Goal: Navigation & Orientation: Understand site structure

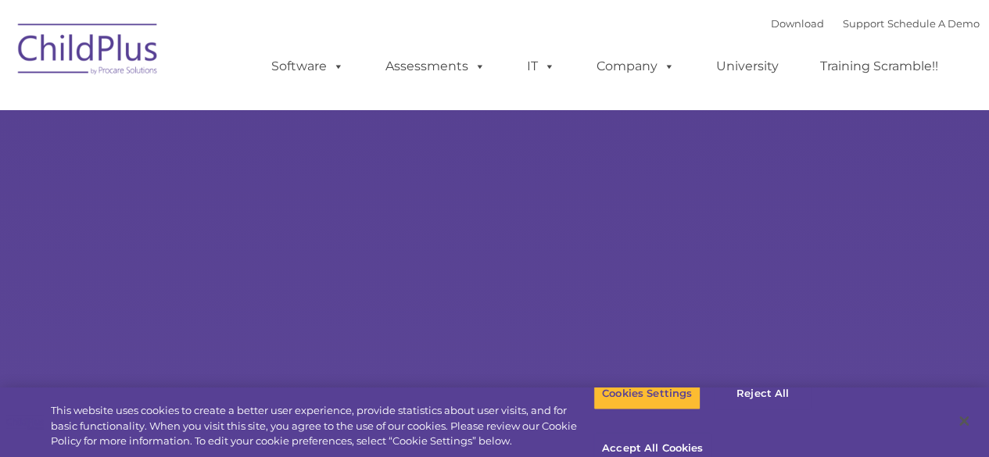
select select "MEDIUM"
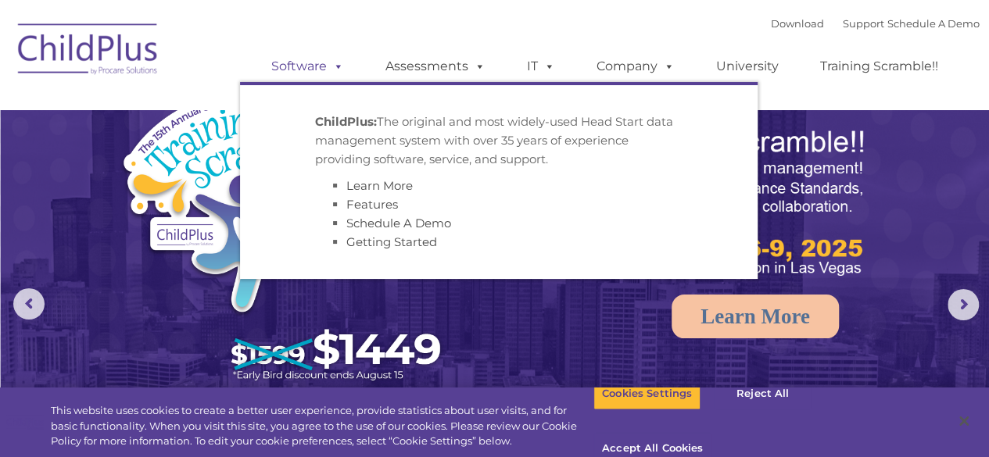
click at [330, 57] on link "Software" at bounding box center [308, 66] width 104 height 31
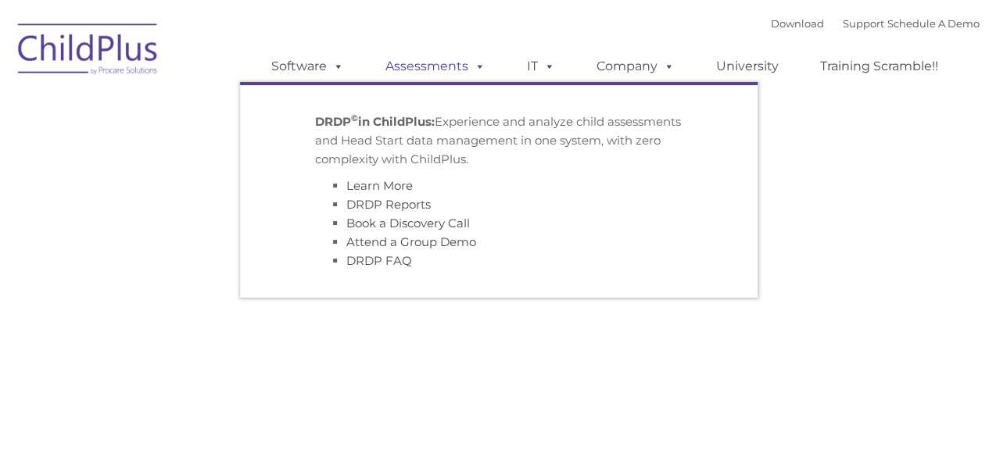
type input ""
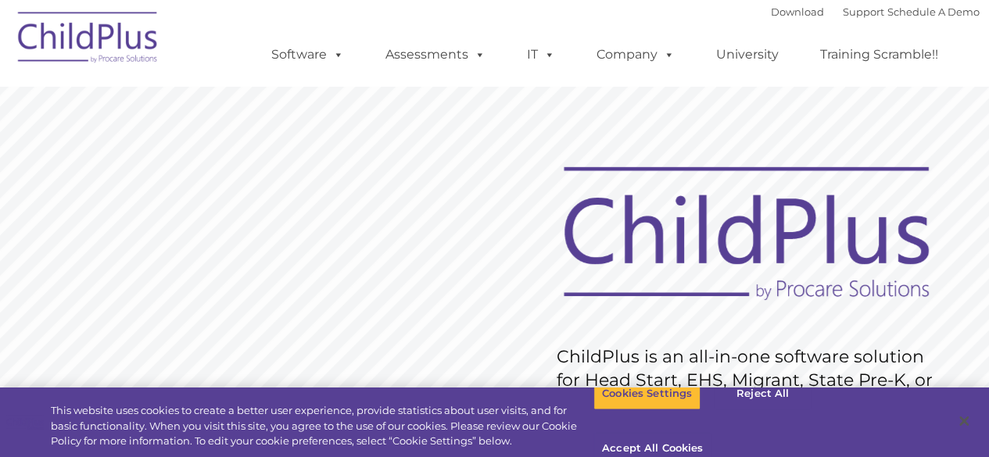
click at [53, 26] on img at bounding box center [88, 40] width 156 height 78
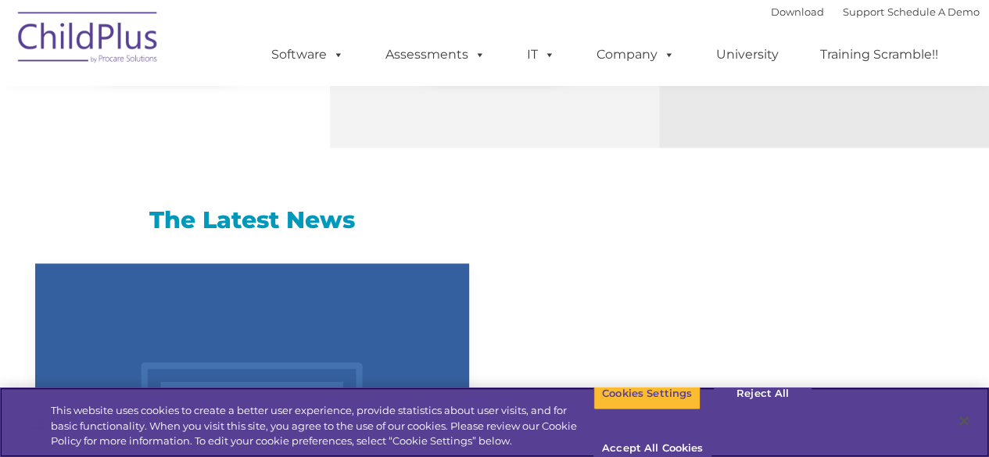
scroll to position [1248, 0]
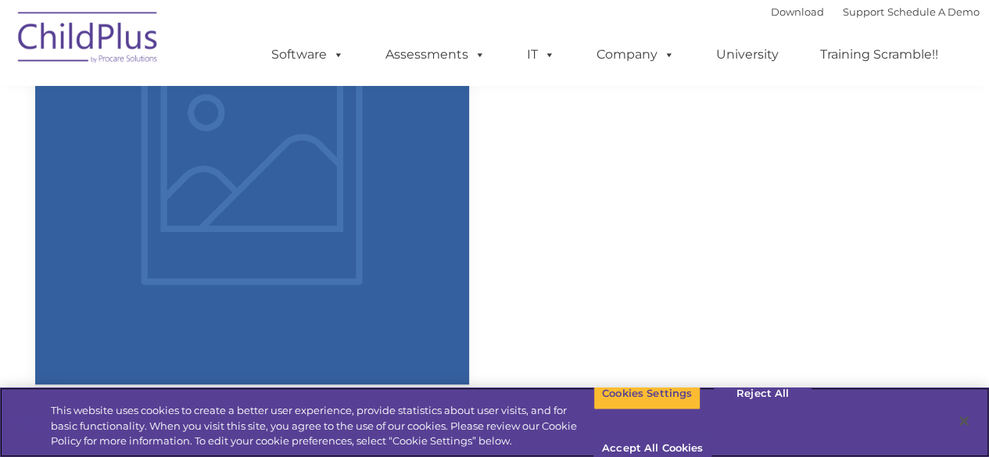
select select "MEDIUM"
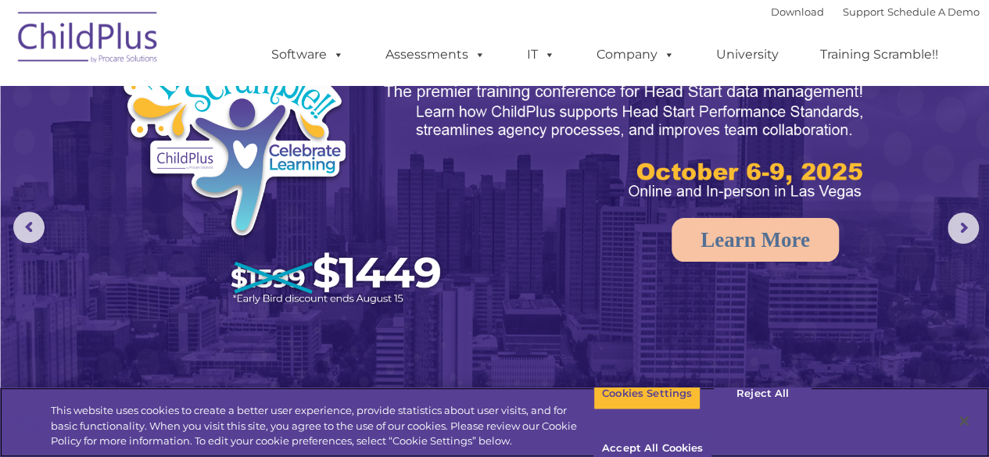
scroll to position [0, 0]
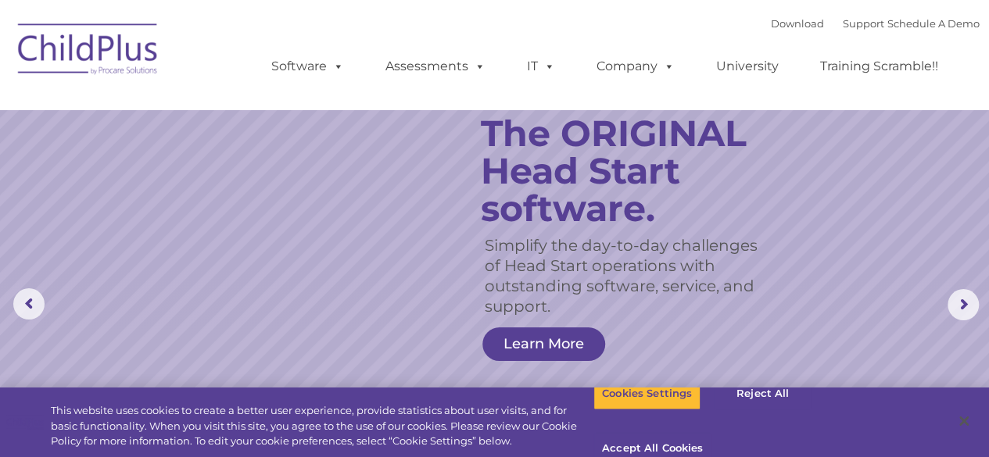
drag, startPoint x: 131, startPoint y: 57, endPoint x: 594, endPoint y: 49, distance: 462.2
click at [131, 57] on img at bounding box center [88, 52] width 156 height 78
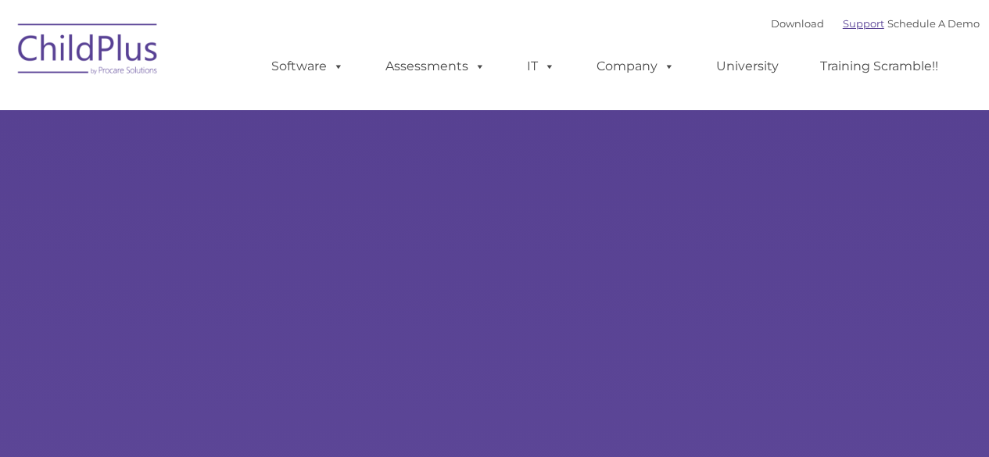
type input ""
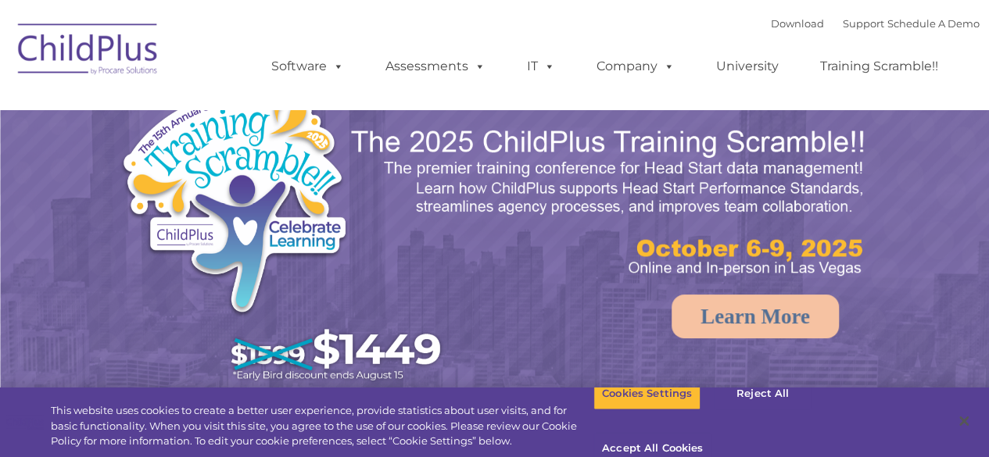
select select "MEDIUM"
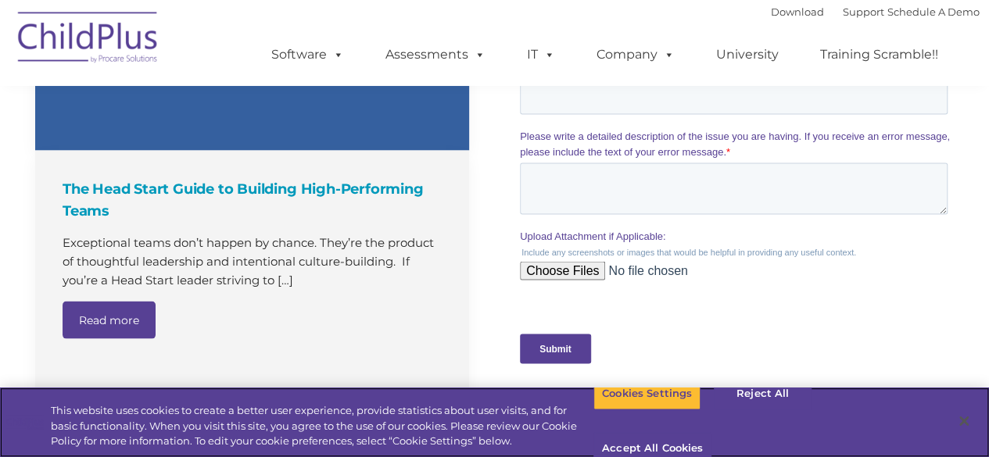
scroll to position [1469, 0]
